Goal: Information Seeking & Learning: Learn about a topic

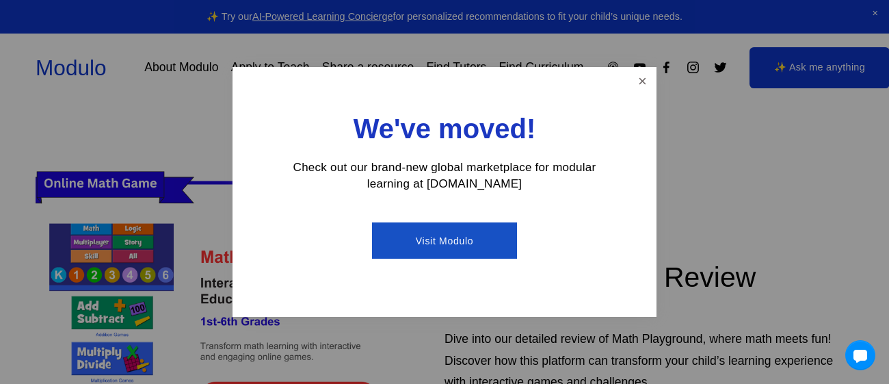
scroll to position [329, 0]
click at [637, 77] on link "Close" at bounding box center [642, 81] width 24 height 24
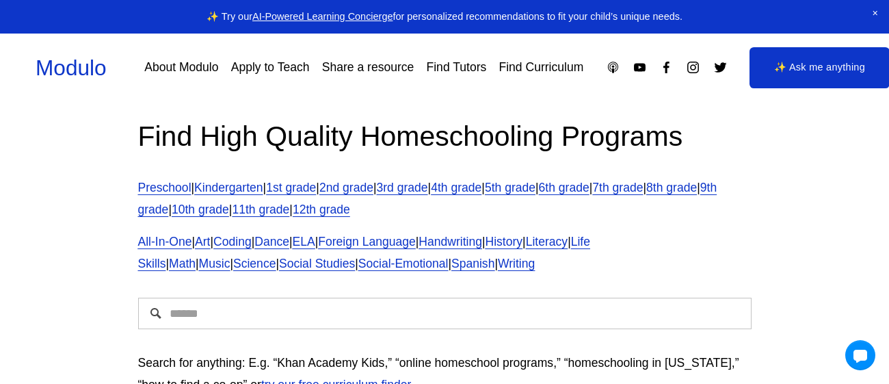
scroll to position [10, 0]
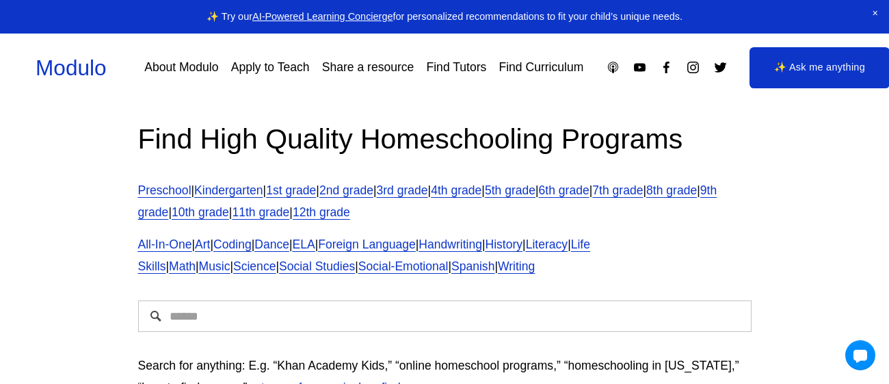
click at [643, 193] on link "7th grade" at bounding box center [617, 190] width 51 height 14
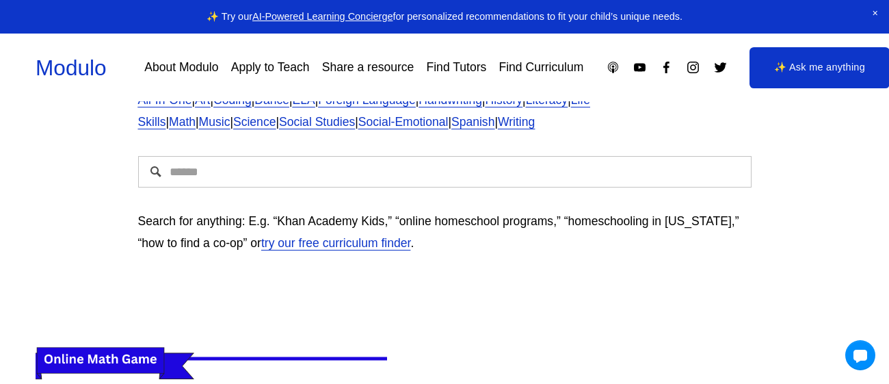
scroll to position [156, 0]
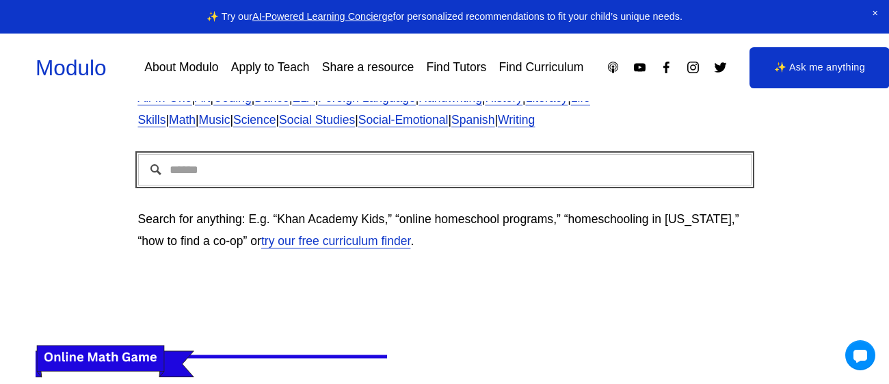
click at [362, 173] on input "Search" at bounding box center [444, 169] width 613 height 31
type input "**********"
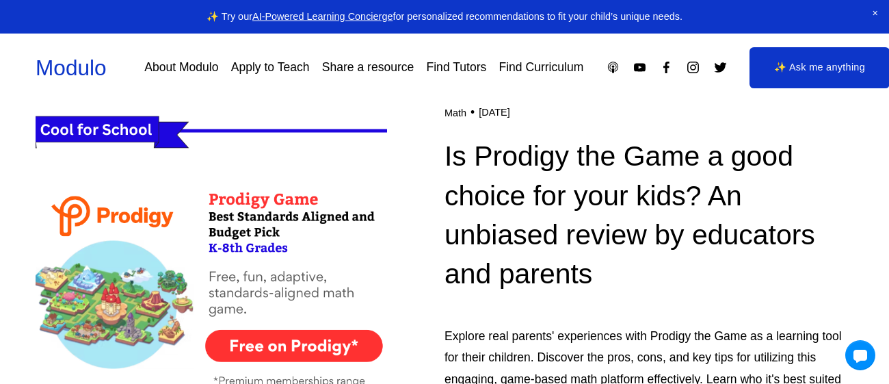
scroll to position [377, 0]
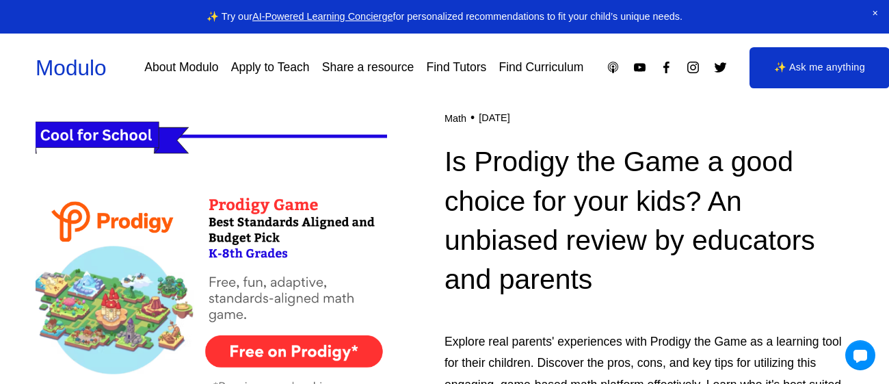
click at [278, 351] on img at bounding box center [211, 285] width 351 height 352
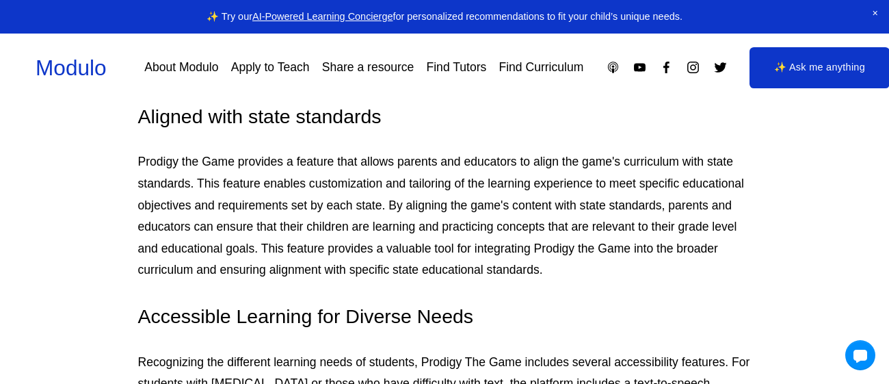
scroll to position [3418, 0]
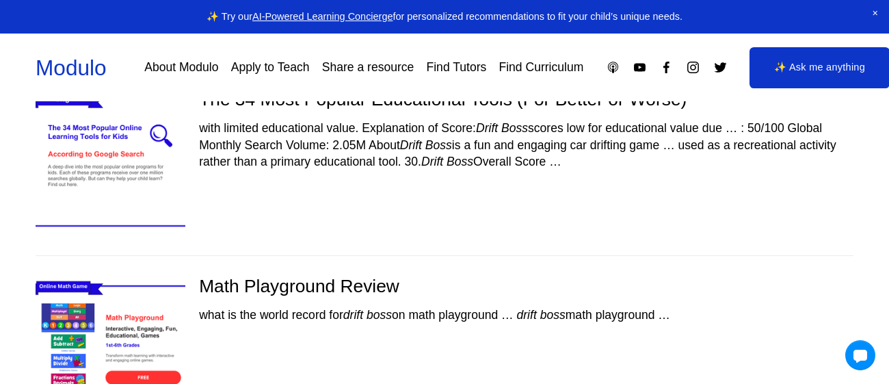
scroll to position [109, 0]
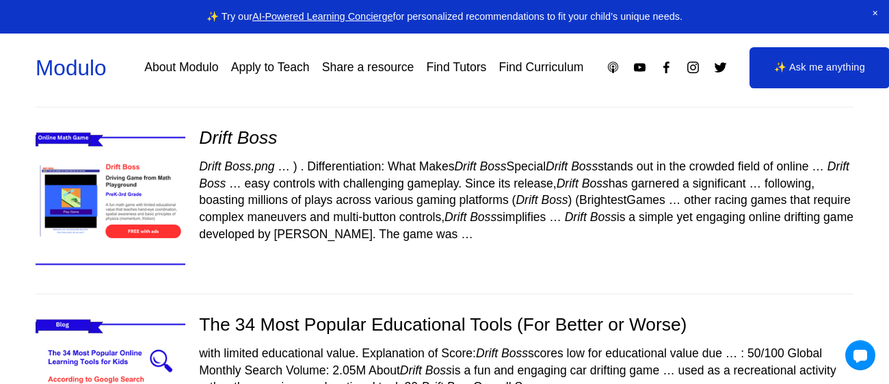
click at [127, 235] on img at bounding box center [110, 201] width 178 height 150
